Goal: Obtain resource: Obtain resource

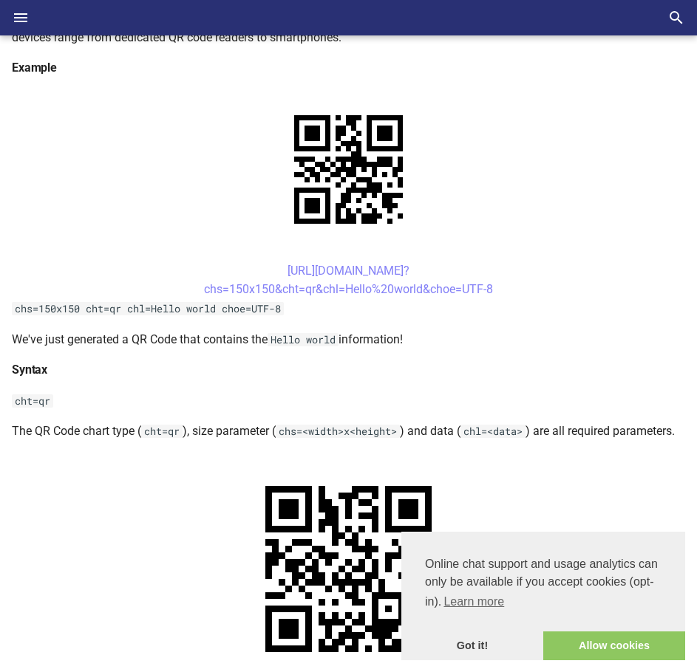
scroll to position [296, 0]
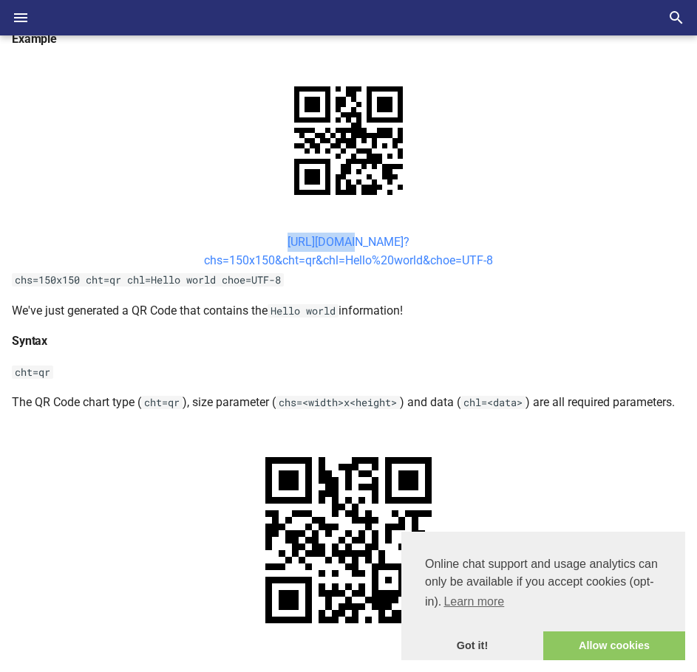
drag, startPoint x: 255, startPoint y: 239, endPoint x: 322, endPoint y: 242, distance: 67.3
click at [322, 242] on center "[URL][DOMAIN_NAME]? chs=150x150&cht=qr&chl=Hello%20world&choe=UTF-8" at bounding box center [348, 252] width 673 height 38
click at [251, 235] on center "[URL][DOMAIN_NAME]? chs=150x150&cht=qr&chl=Hello%20world&choe=UTF-8" at bounding box center [348, 252] width 673 height 38
drag, startPoint x: 250, startPoint y: 236, endPoint x: 343, endPoint y: 263, distance: 96.8
click at [343, 263] on center "[URL][DOMAIN_NAME]? chs=150x150&cht=qr&chl=Hello%20world&choe=UTF-8" at bounding box center [348, 252] width 673 height 38
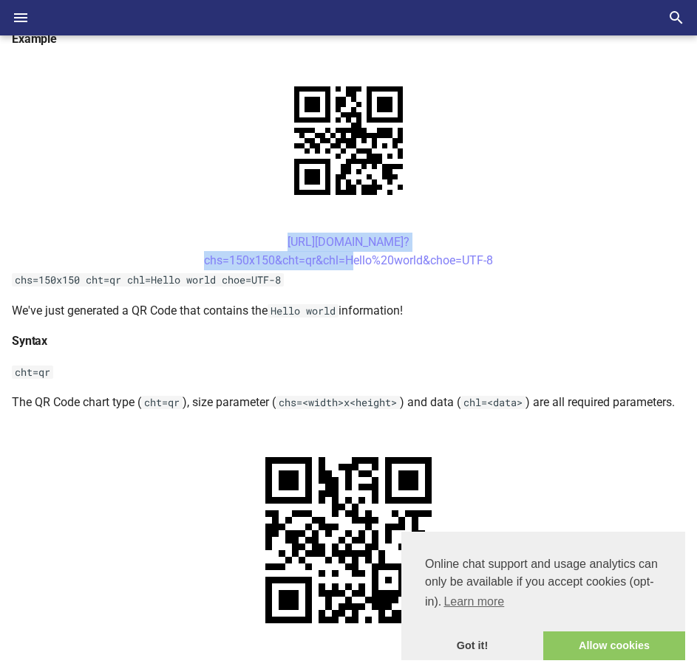
copy link "[URL][DOMAIN_NAME]? chs=150x150&cht=qr&chl="
drag, startPoint x: 259, startPoint y: 243, endPoint x: 337, endPoint y: 265, distance: 80.7
click at [337, 265] on center "[URL][DOMAIN_NAME]? chs=150x150&cht=qr&chl=Hello%20world&choe=UTF-8" at bounding box center [348, 252] width 673 height 38
copy link "[URL][DOMAIN_NAME]? chs=150x150&cht=qr&chl"
